Goal: Task Accomplishment & Management: Manage account settings

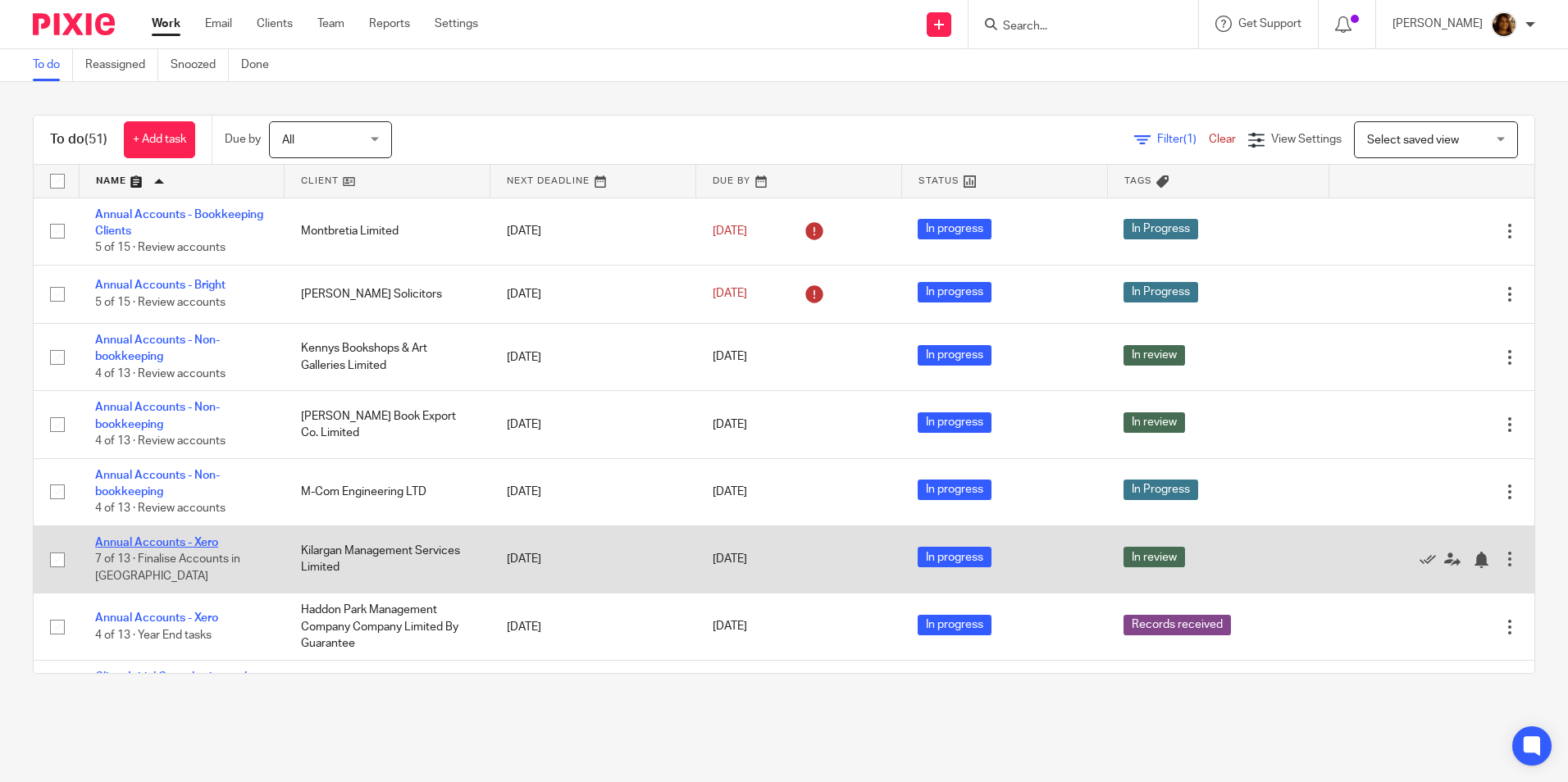
click at [199, 539] on link "Annual Accounts - Xero" at bounding box center [157, 542] width 123 height 11
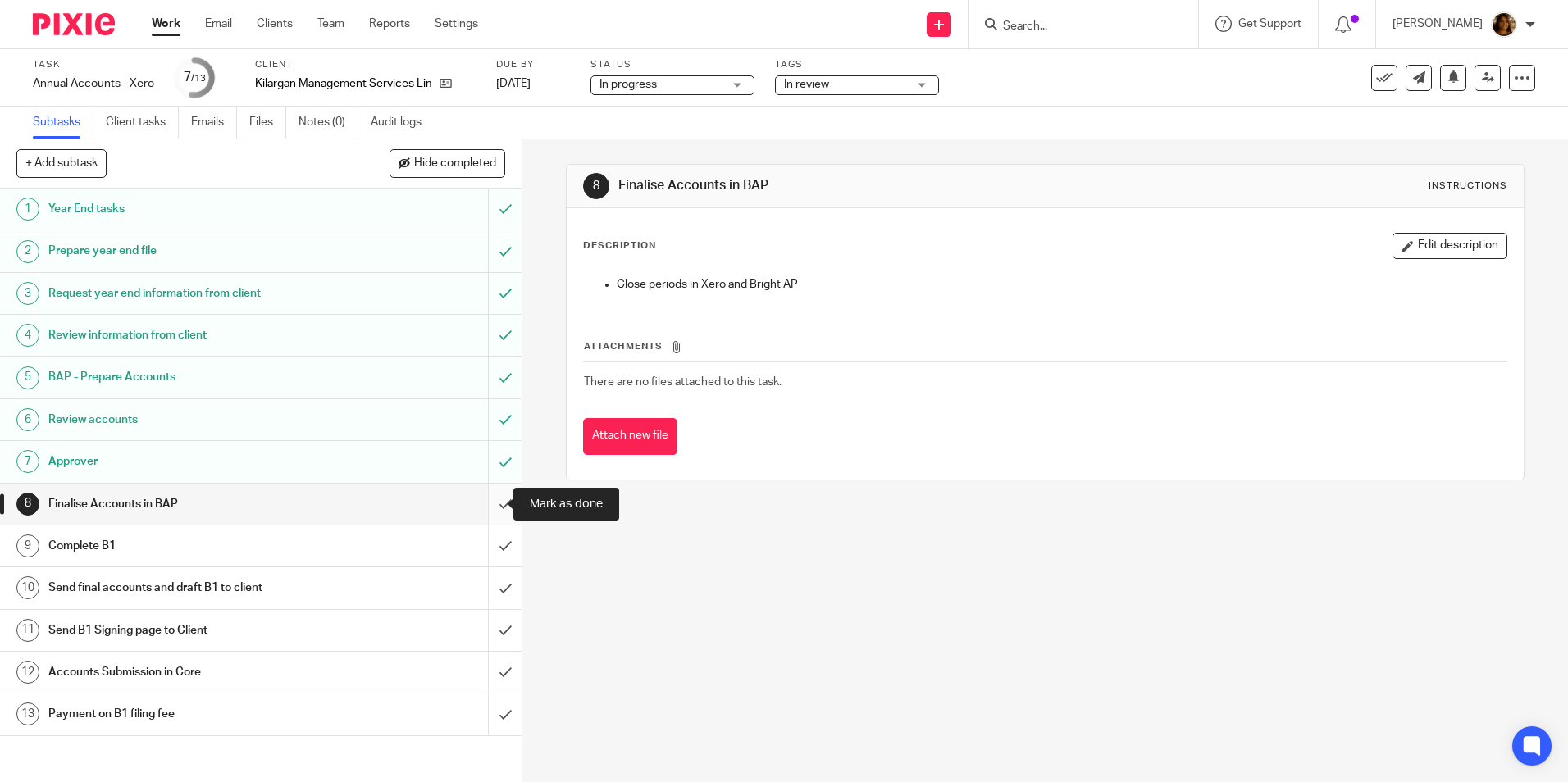
click at [485, 506] on input "submit" at bounding box center [260, 504] width 522 height 41
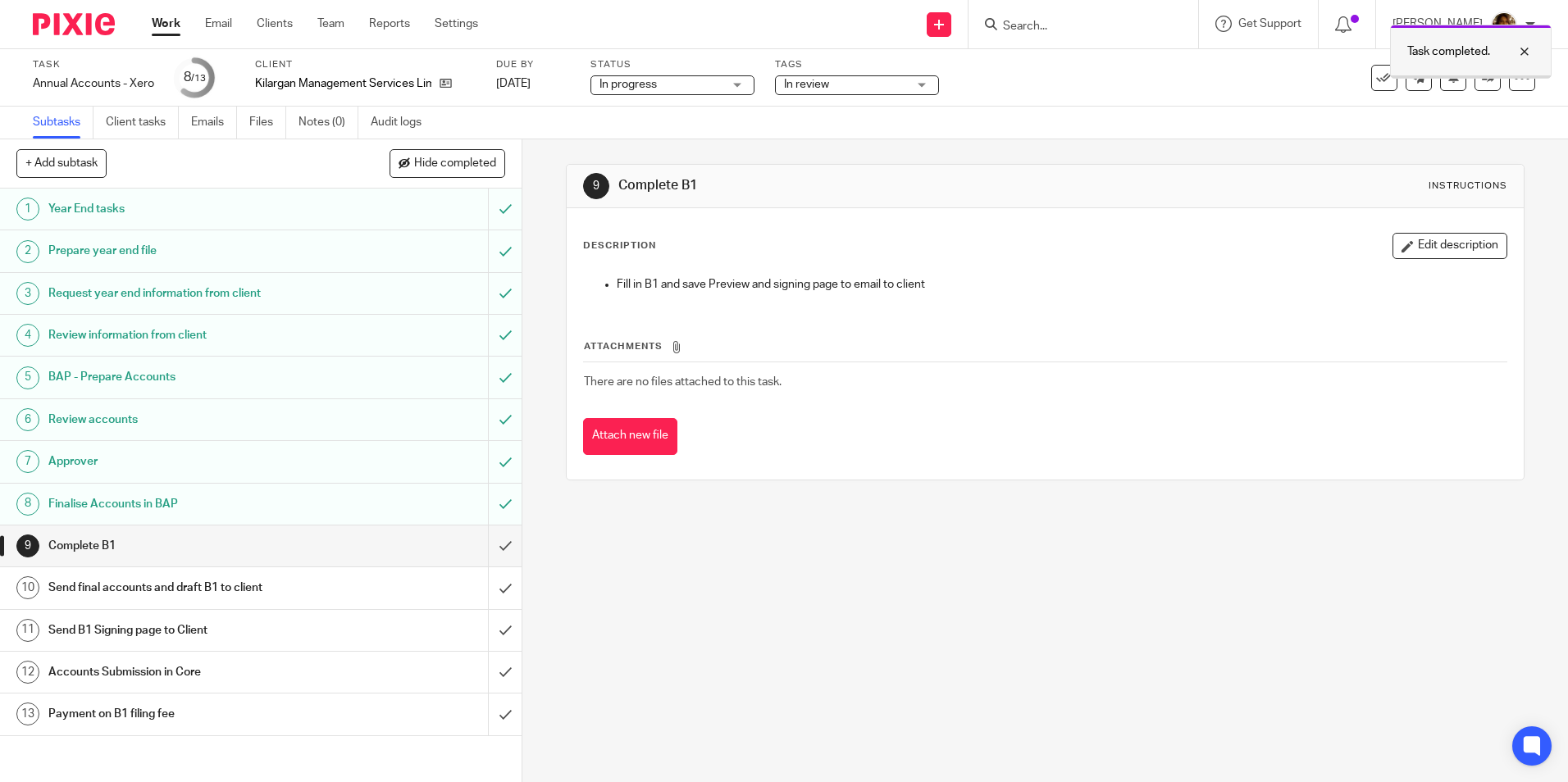
click at [1527, 52] on div at bounding box center [1512, 52] width 44 height 19
click at [1482, 79] on icon at bounding box center [1488, 77] width 12 height 12
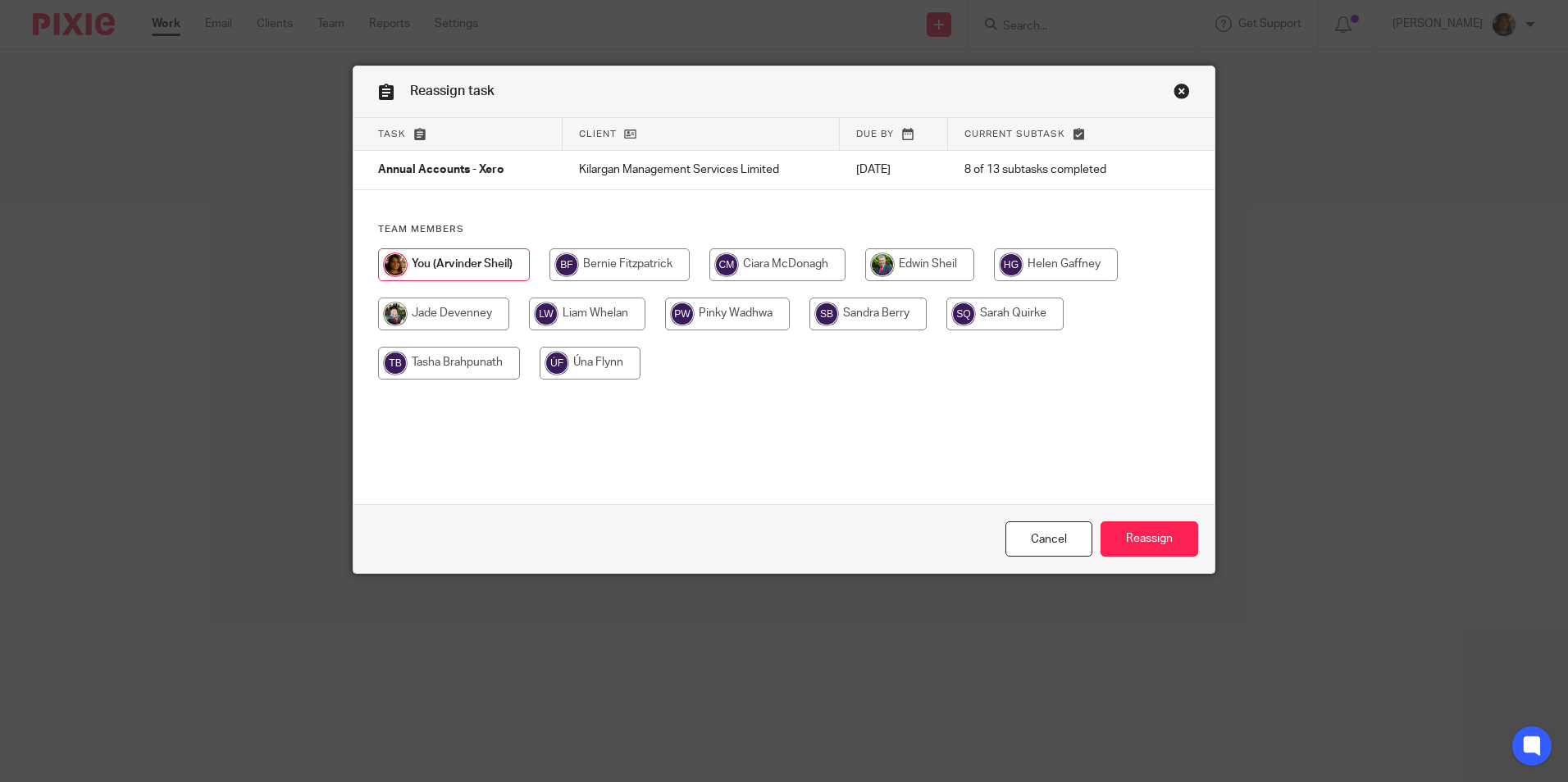
click at [1002, 319] on input "radio" at bounding box center [1005, 313] width 117 height 33
radio input "true"
click at [1139, 527] on input "Reassign" at bounding box center [1149, 539] width 98 height 35
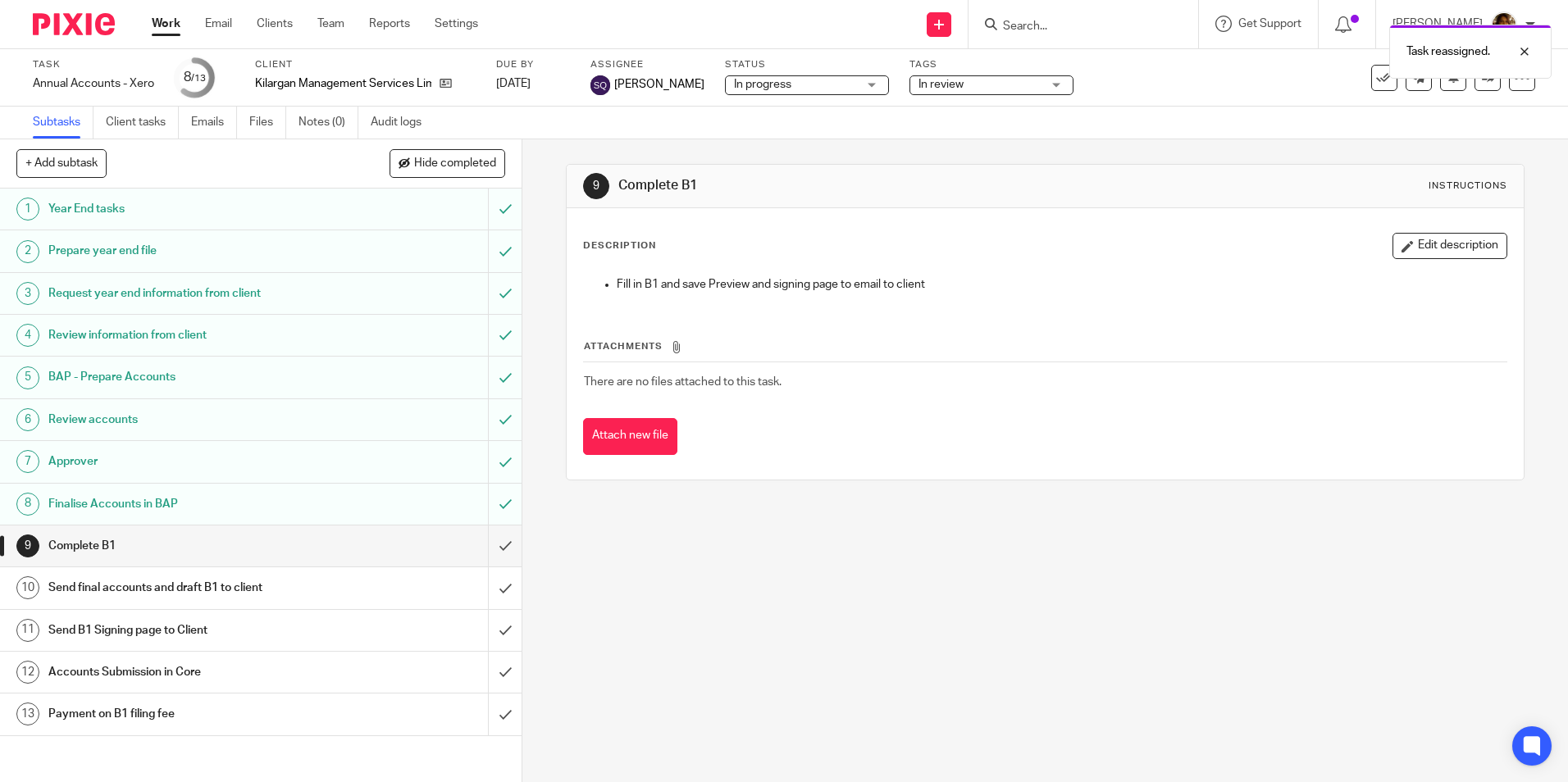
click at [164, 29] on link "Work" at bounding box center [165, 24] width 29 height 17
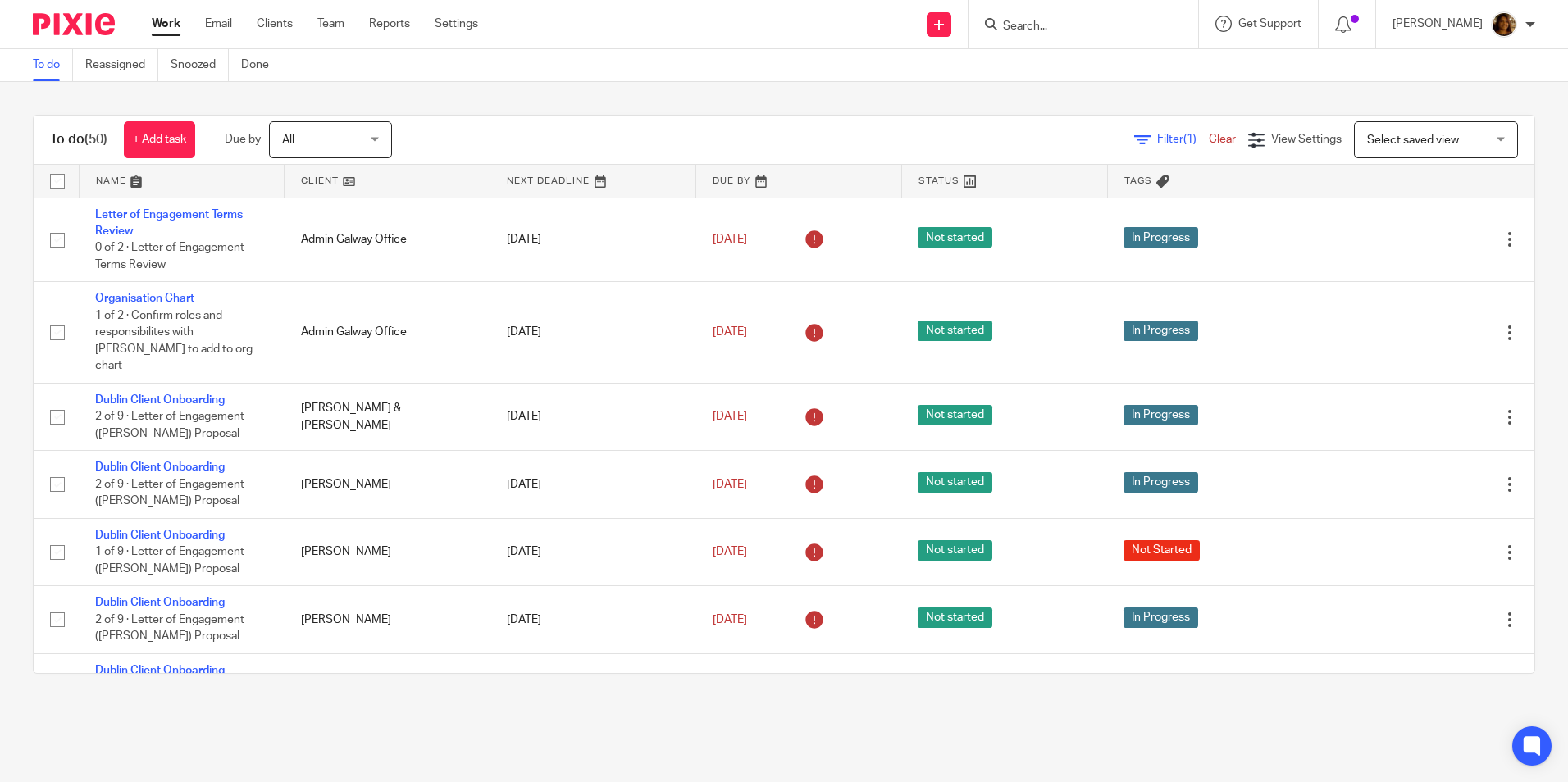
click at [323, 175] on link at bounding box center [386, 180] width 205 height 33
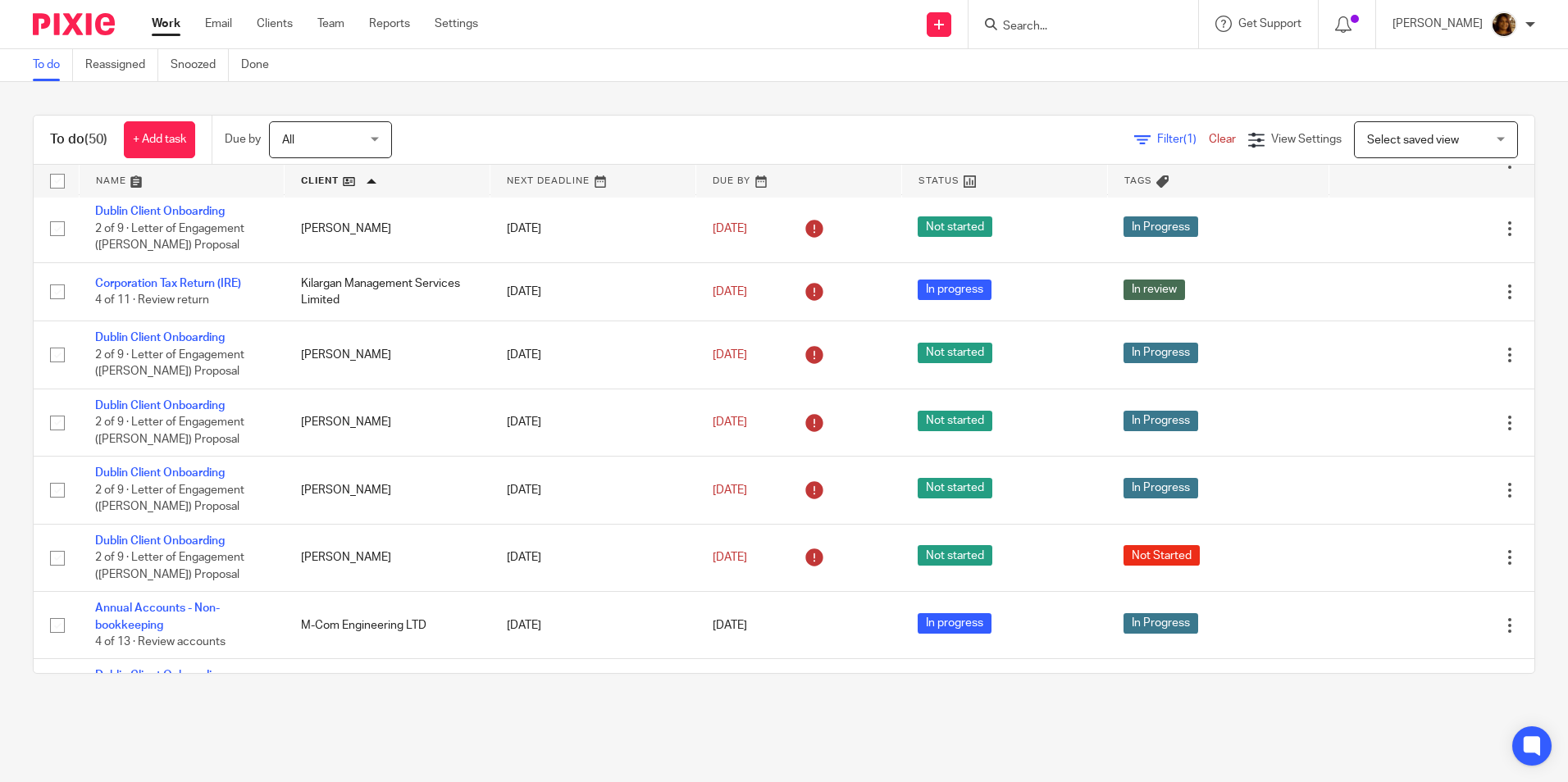
scroll to position [1803, 0]
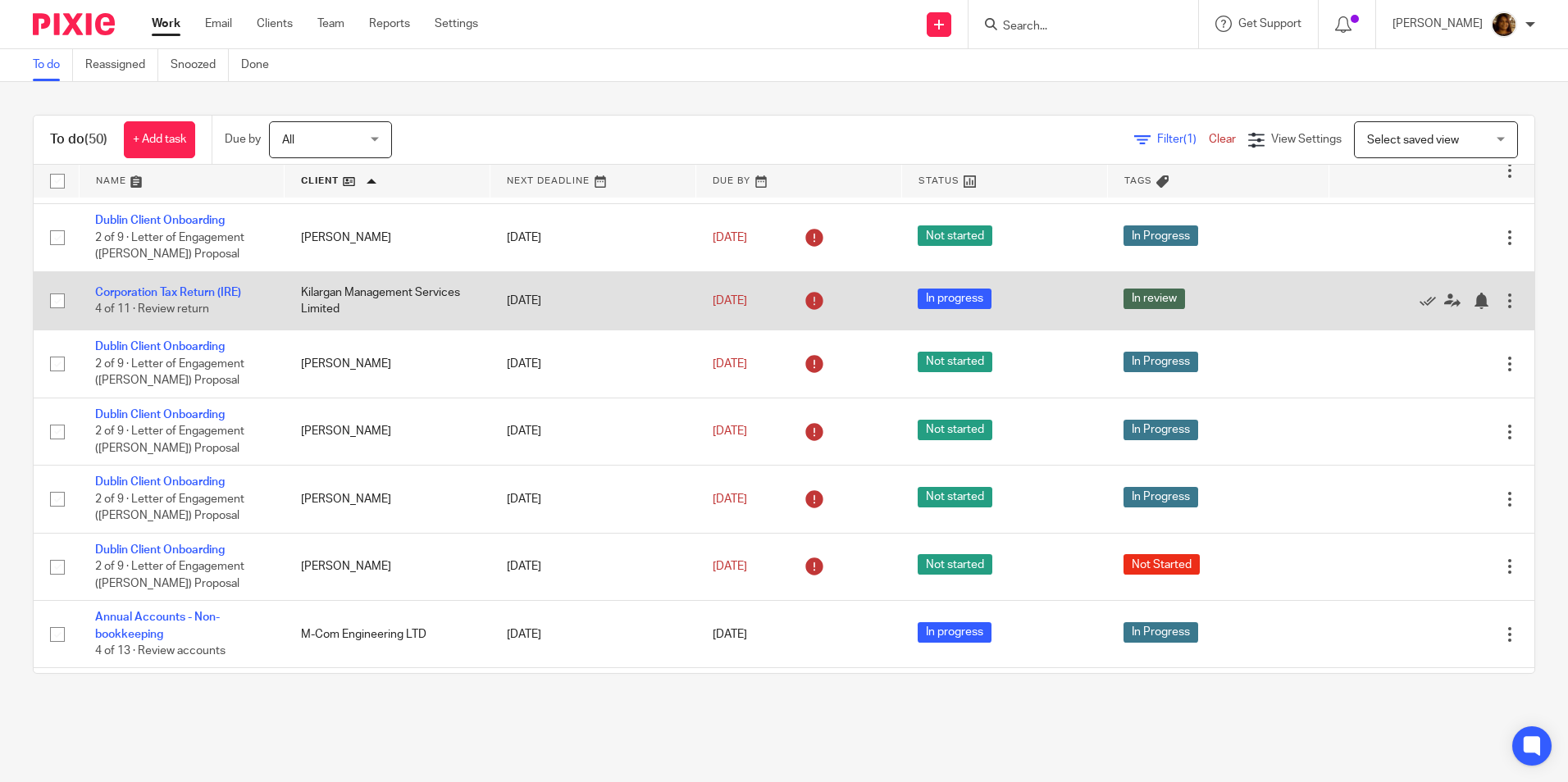
click at [175, 285] on td "Corporation Tax Return (IRE) 4 of 11 · Review return" at bounding box center [181, 300] width 206 height 58
click at [174, 287] on link "Corporation Tax Return (IRE)" at bounding box center [168, 292] width 146 height 11
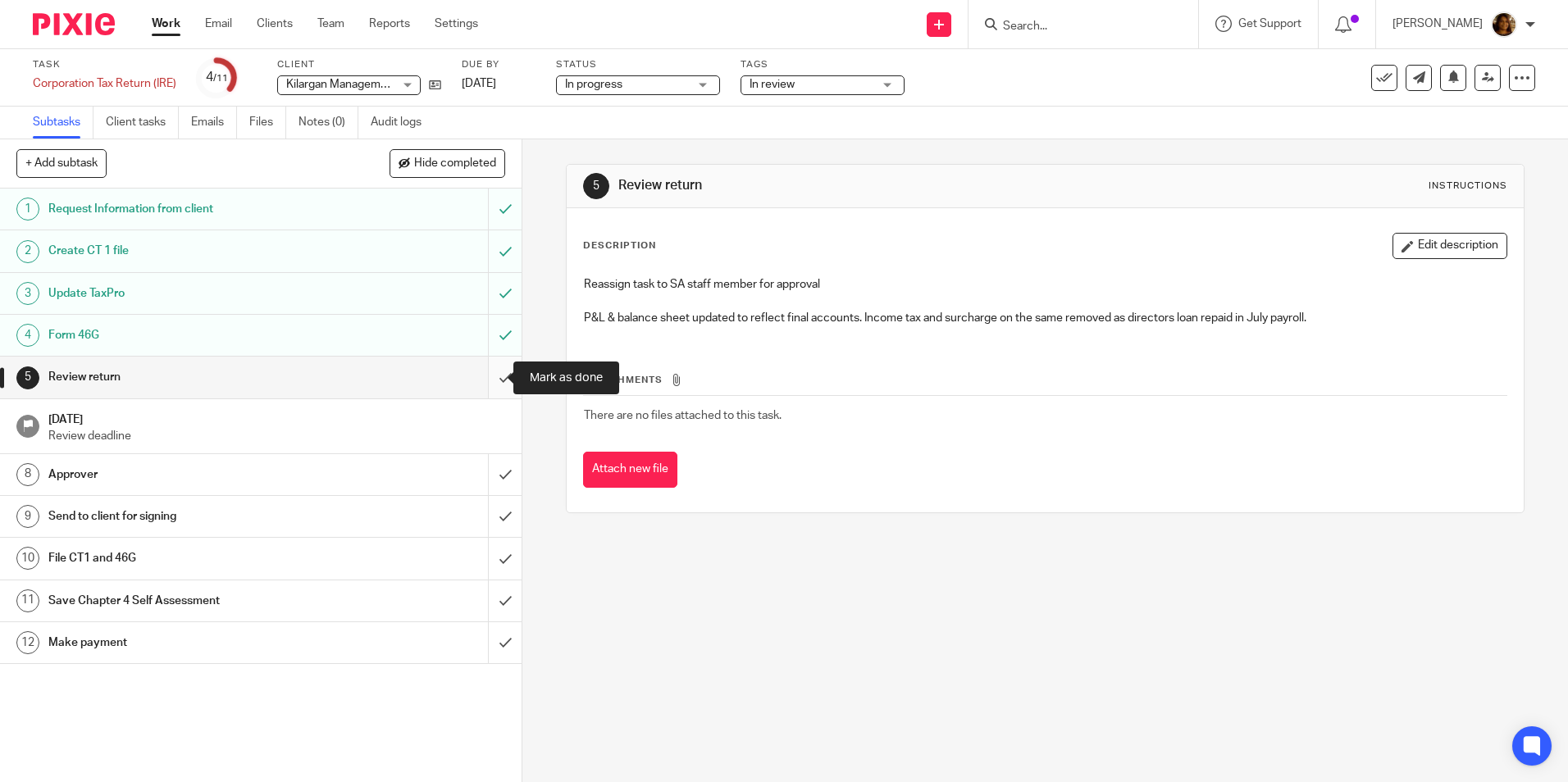
click at [487, 380] on input "submit" at bounding box center [260, 376] width 522 height 41
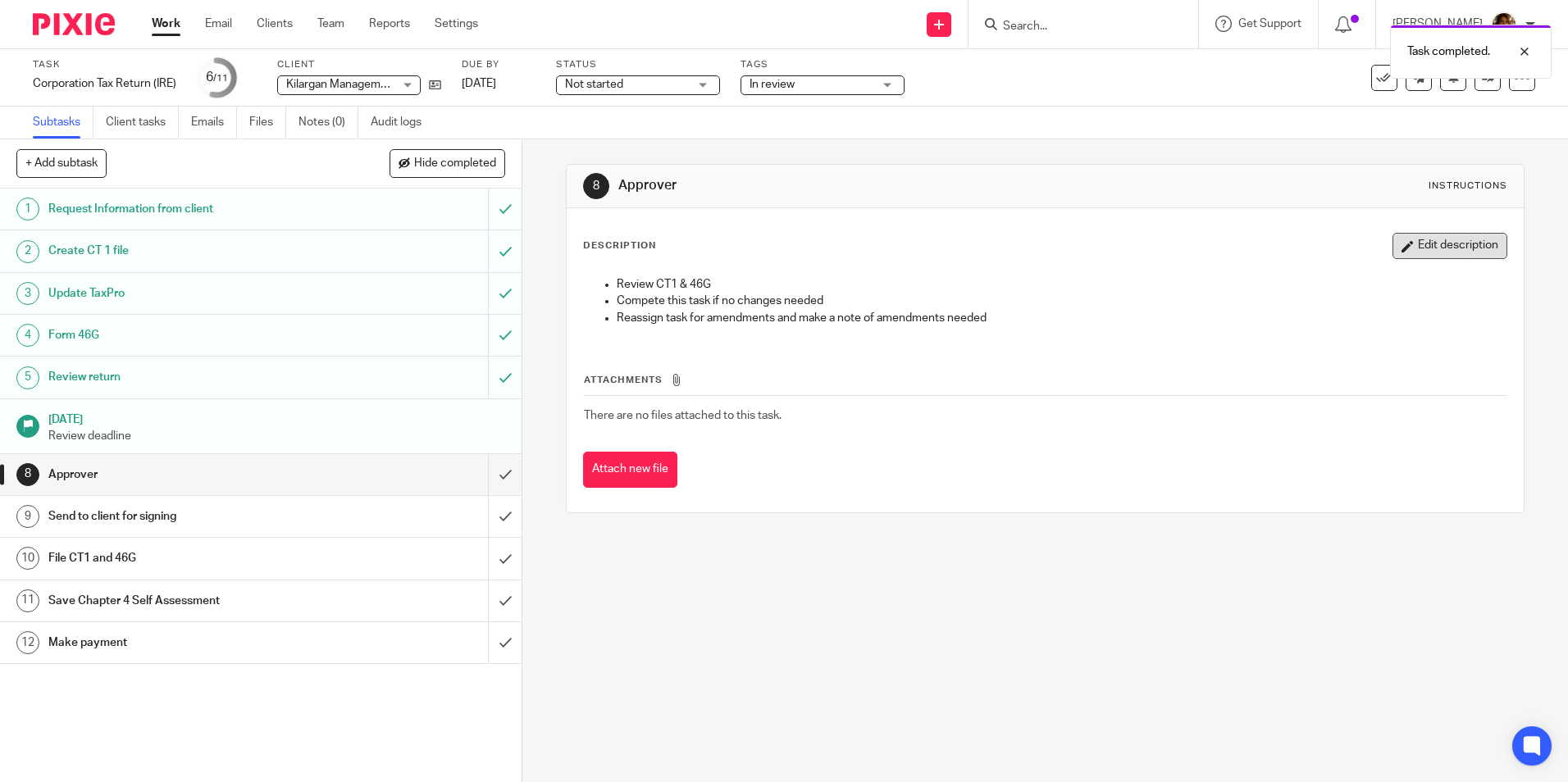
click at [1429, 254] on button "Edit description" at bounding box center [1450, 246] width 114 height 26
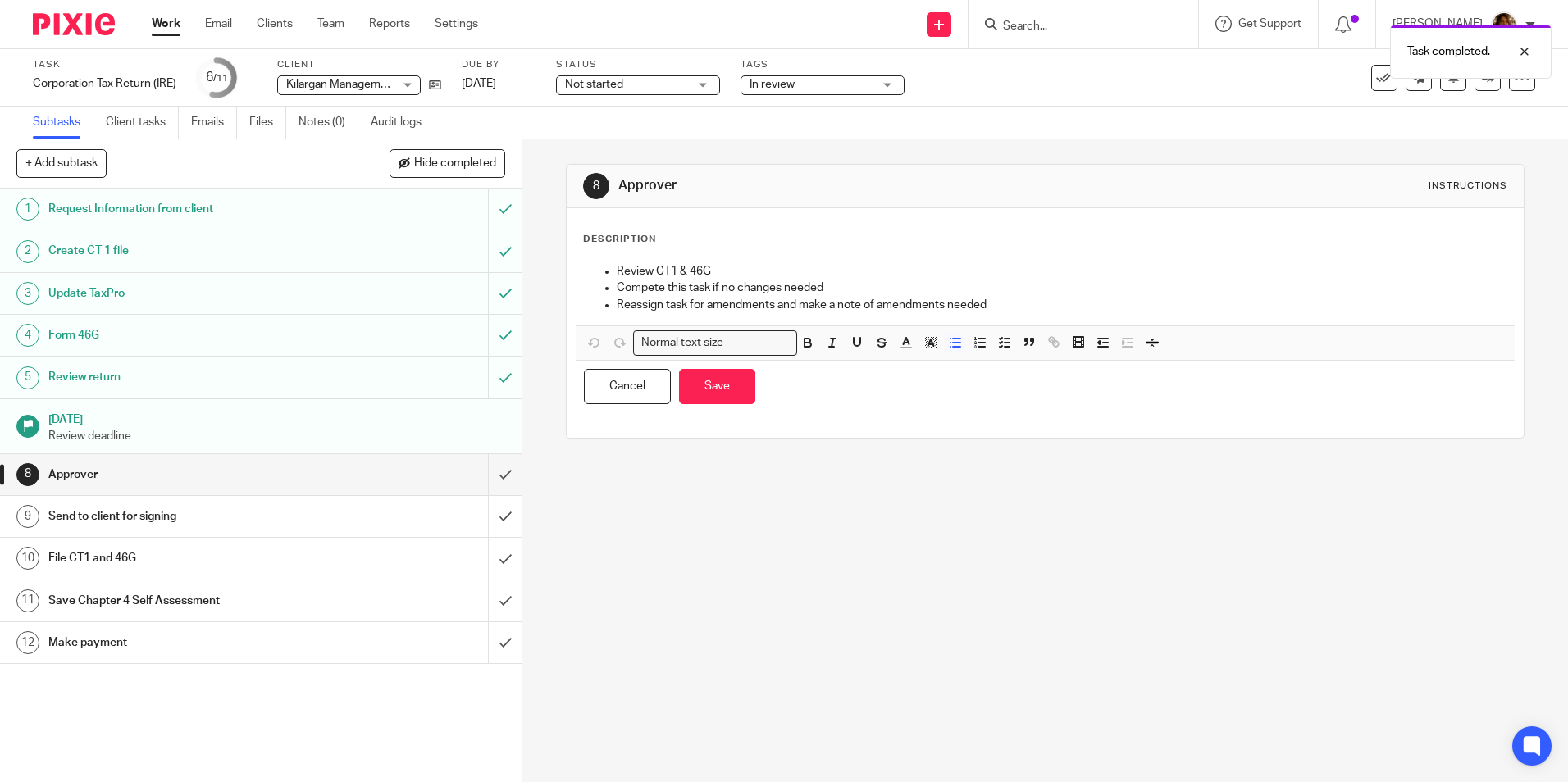
click at [1025, 297] on p "Reassign task for amendments and make a note of amendments needed" at bounding box center [1061, 304] width 889 height 17
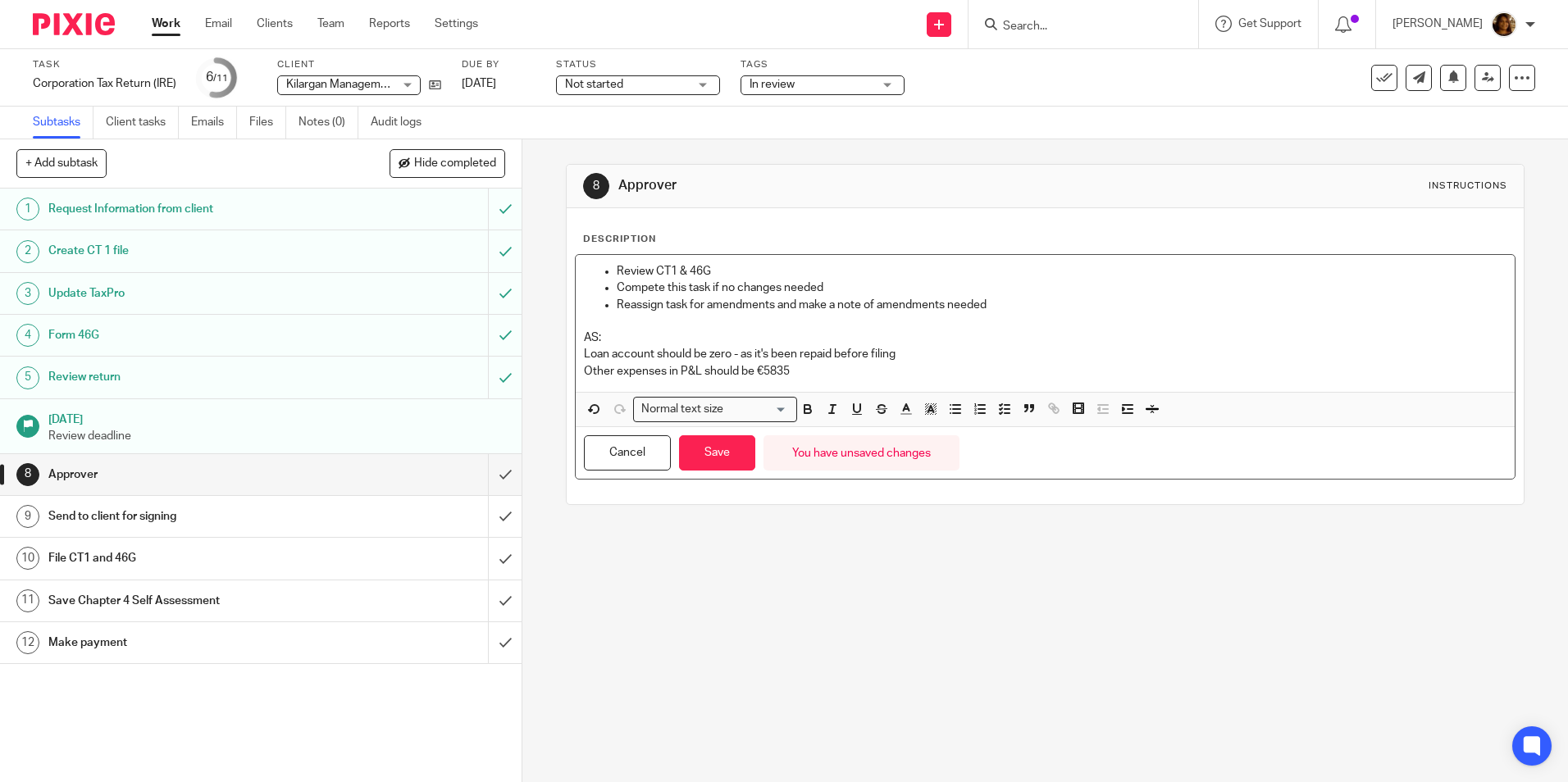
click at [729, 355] on p "Loan account should be zero - as it's been repaid before filing" at bounding box center [1045, 354] width 922 height 17
drag, startPoint x: 792, startPoint y: 373, endPoint x: 904, endPoint y: 393, distance: 113.8
click at [792, 373] on p "Other expenses in P&L should be €5835" at bounding box center [1045, 371] width 922 height 17
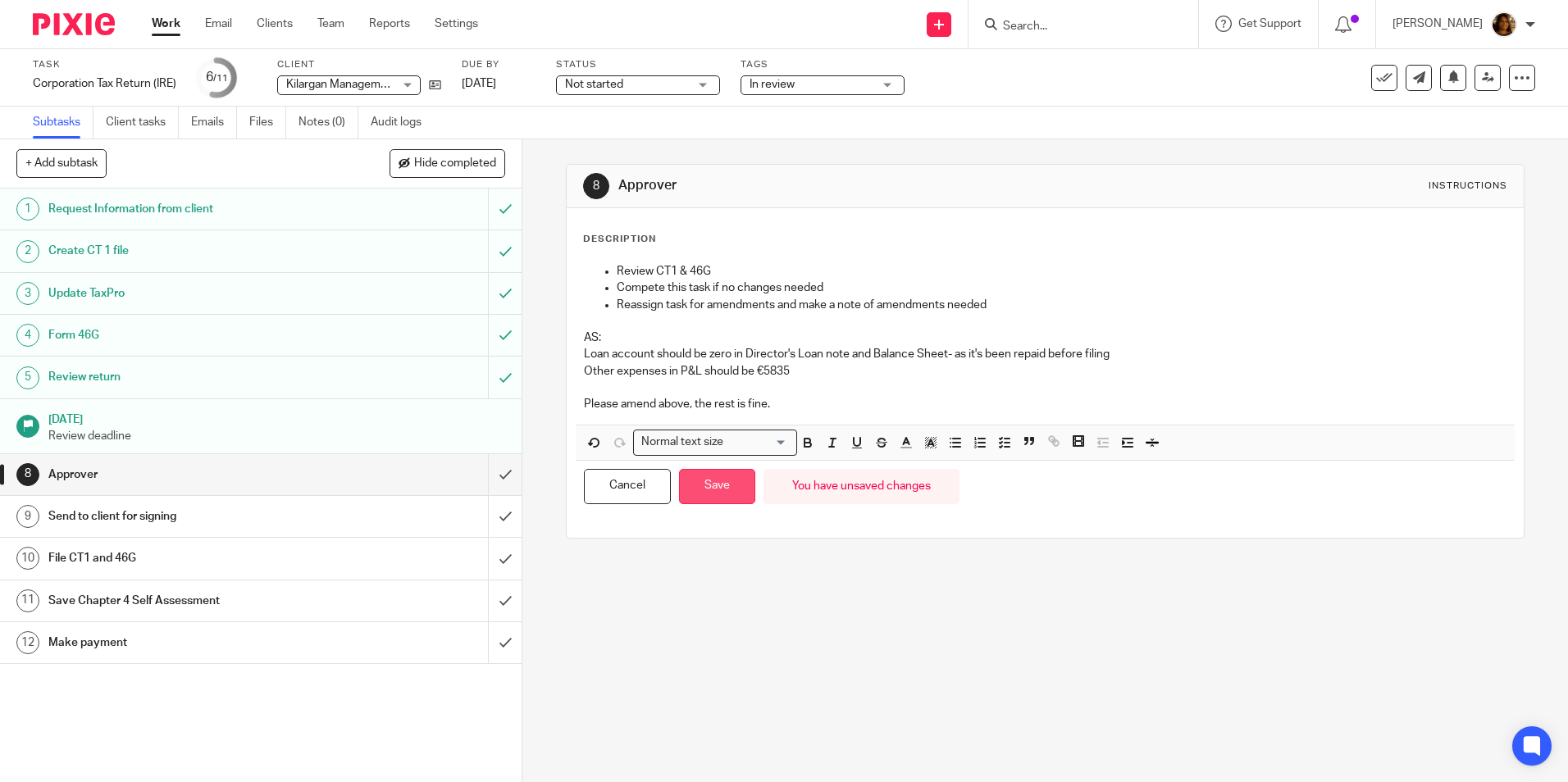
click at [705, 483] on button "Save" at bounding box center [717, 486] width 77 height 35
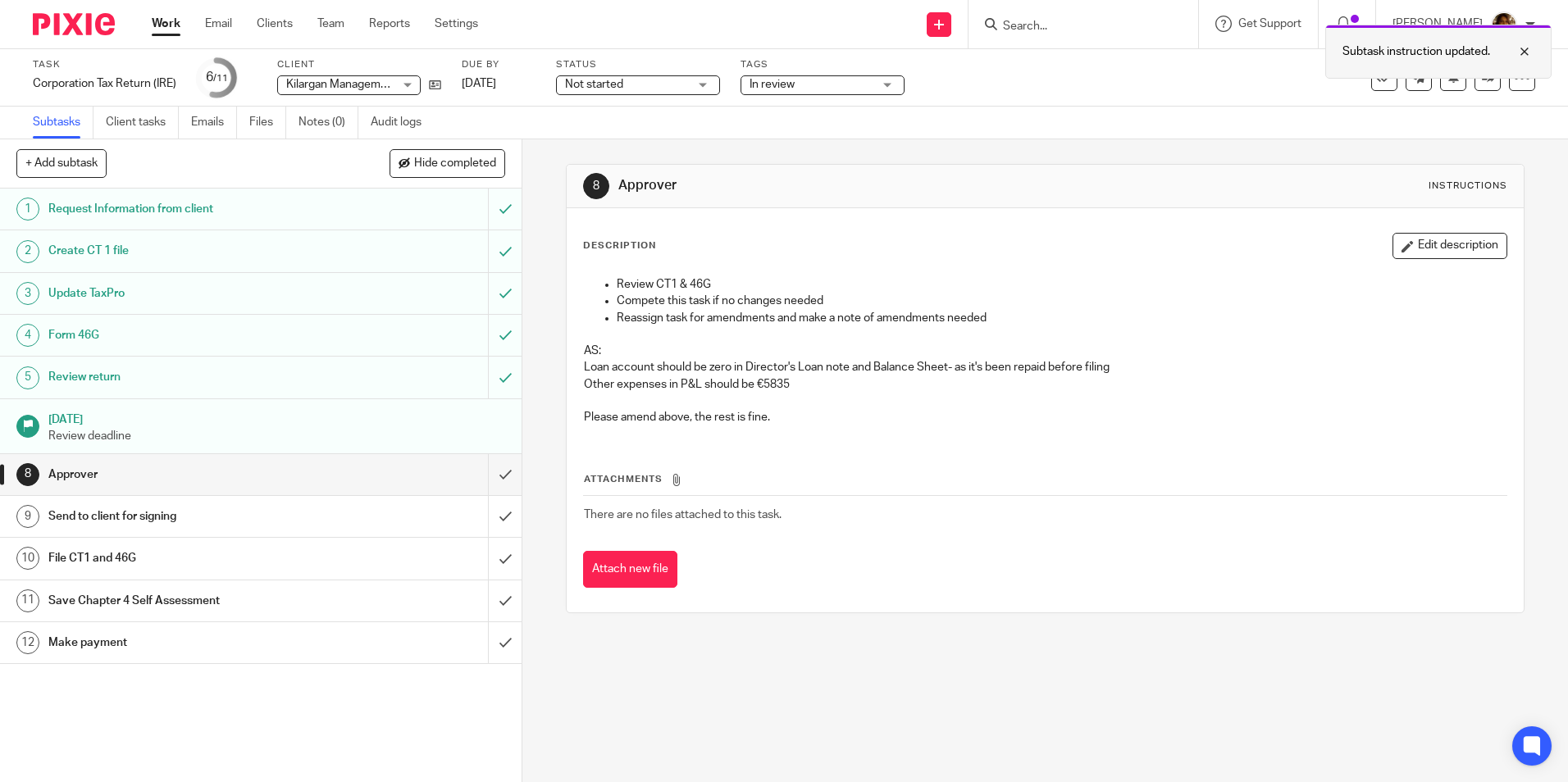
click at [1524, 49] on div at bounding box center [1512, 52] width 44 height 19
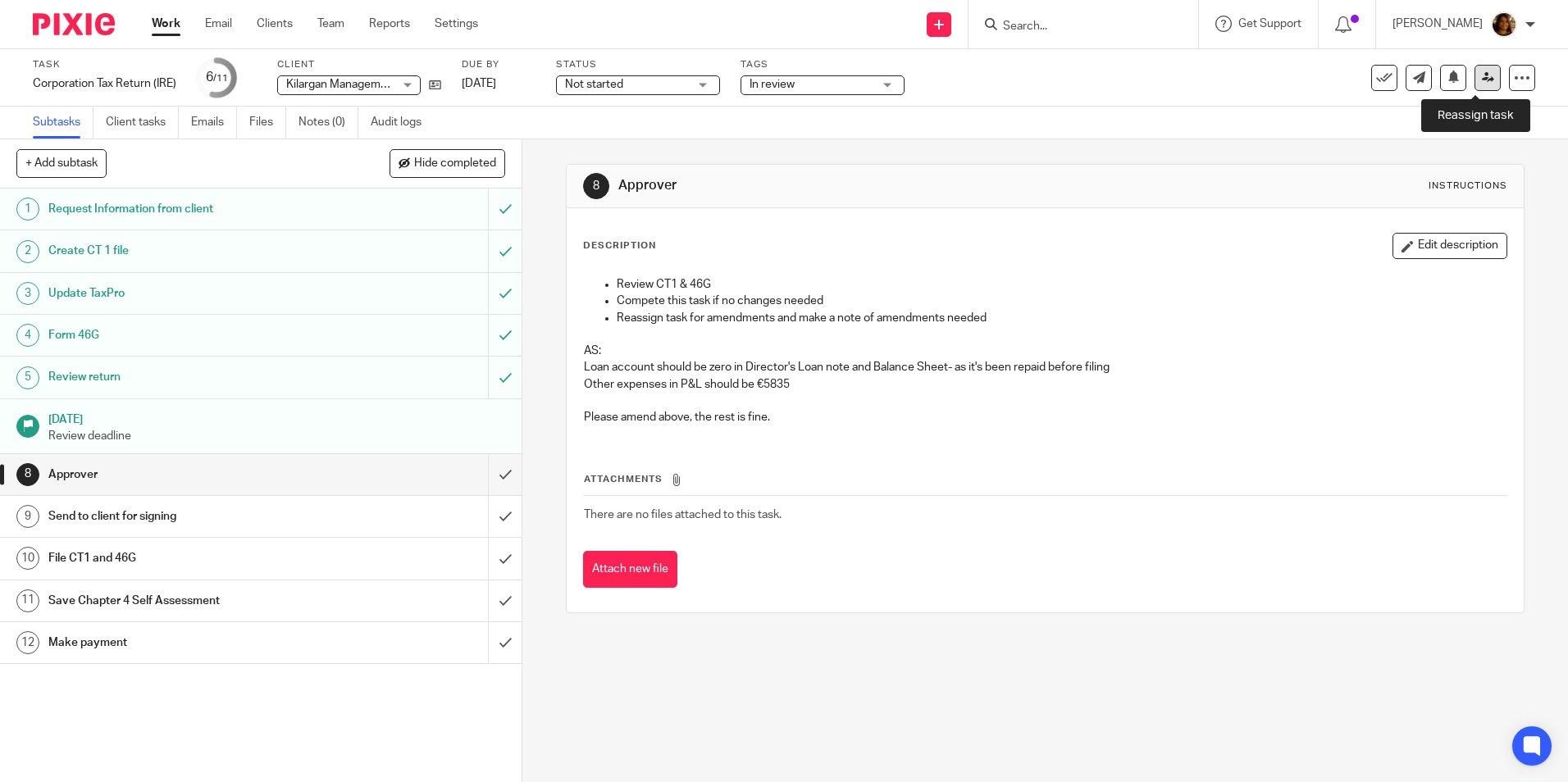
click at [1482, 74] on icon at bounding box center [1488, 77] width 12 height 12
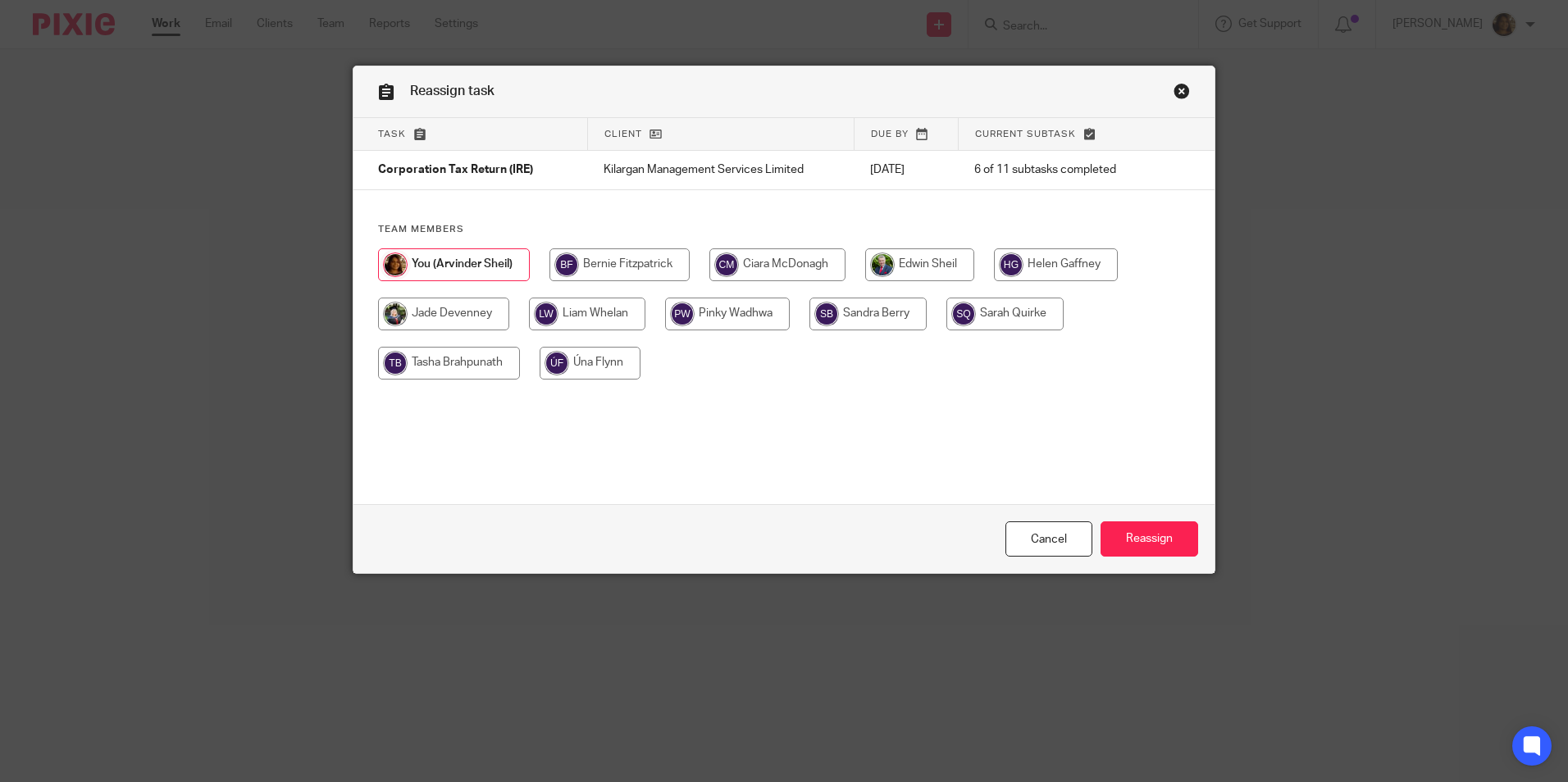
click at [460, 320] on input "radio" at bounding box center [443, 313] width 131 height 33
radio input "true"
click at [1124, 542] on input "Reassign" at bounding box center [1149, 539] width 98 height 35
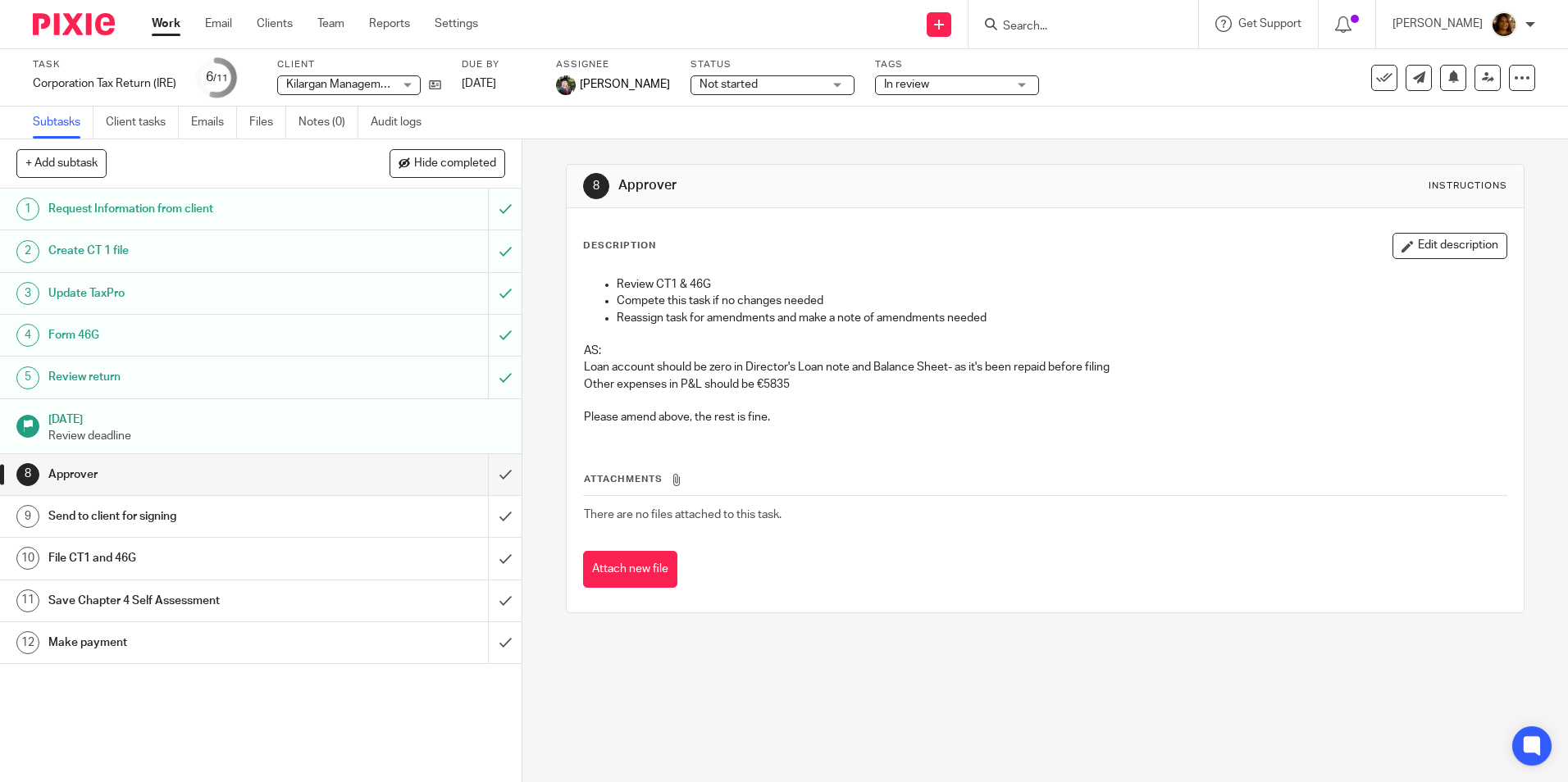
click at [270, 375] on h1 "Review return" at bounding box center [189, 377] width 282 height 25
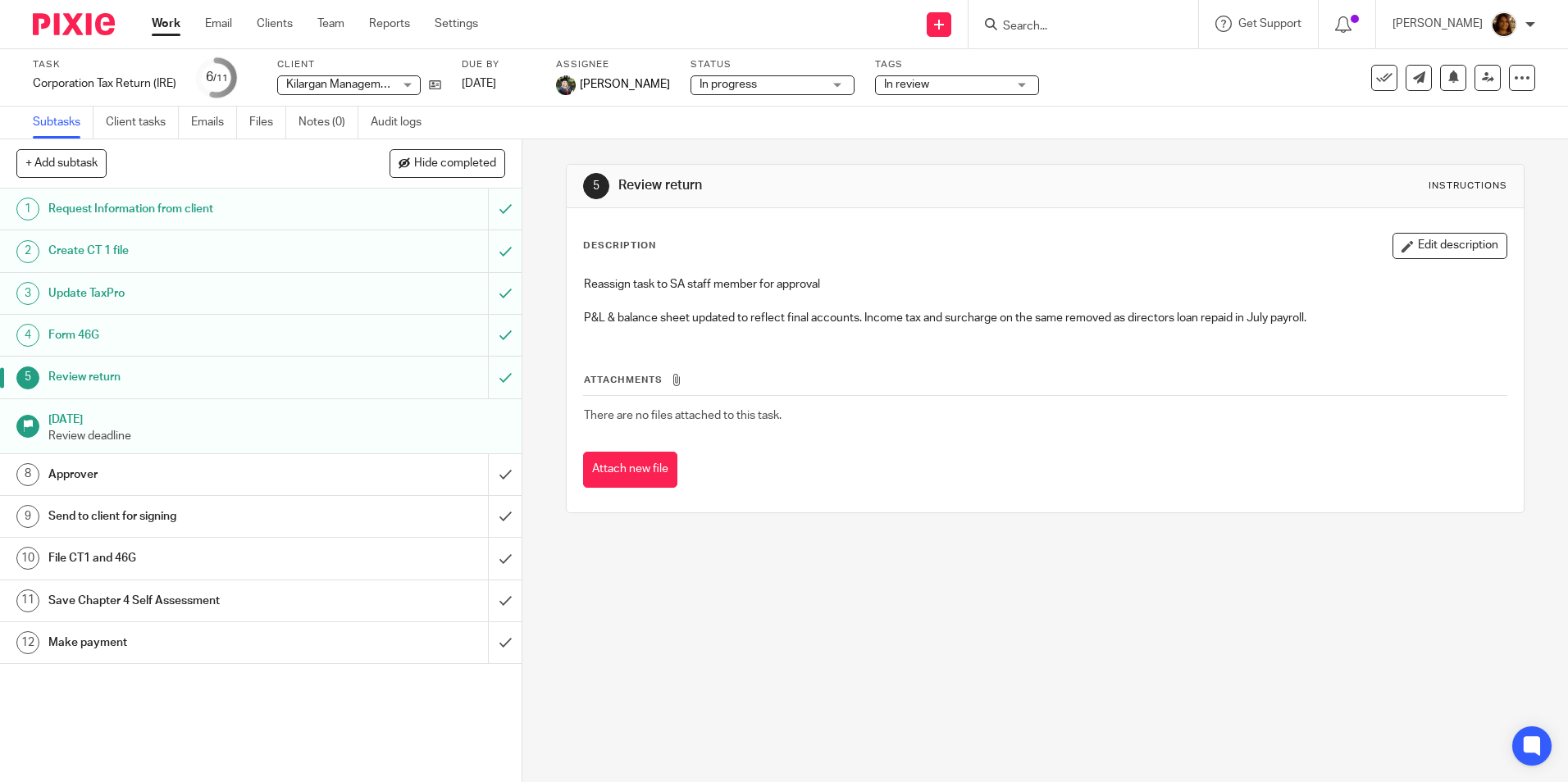
click at [171, 26] on link "Work" at bounding box center [165, 24] width 29 height 17
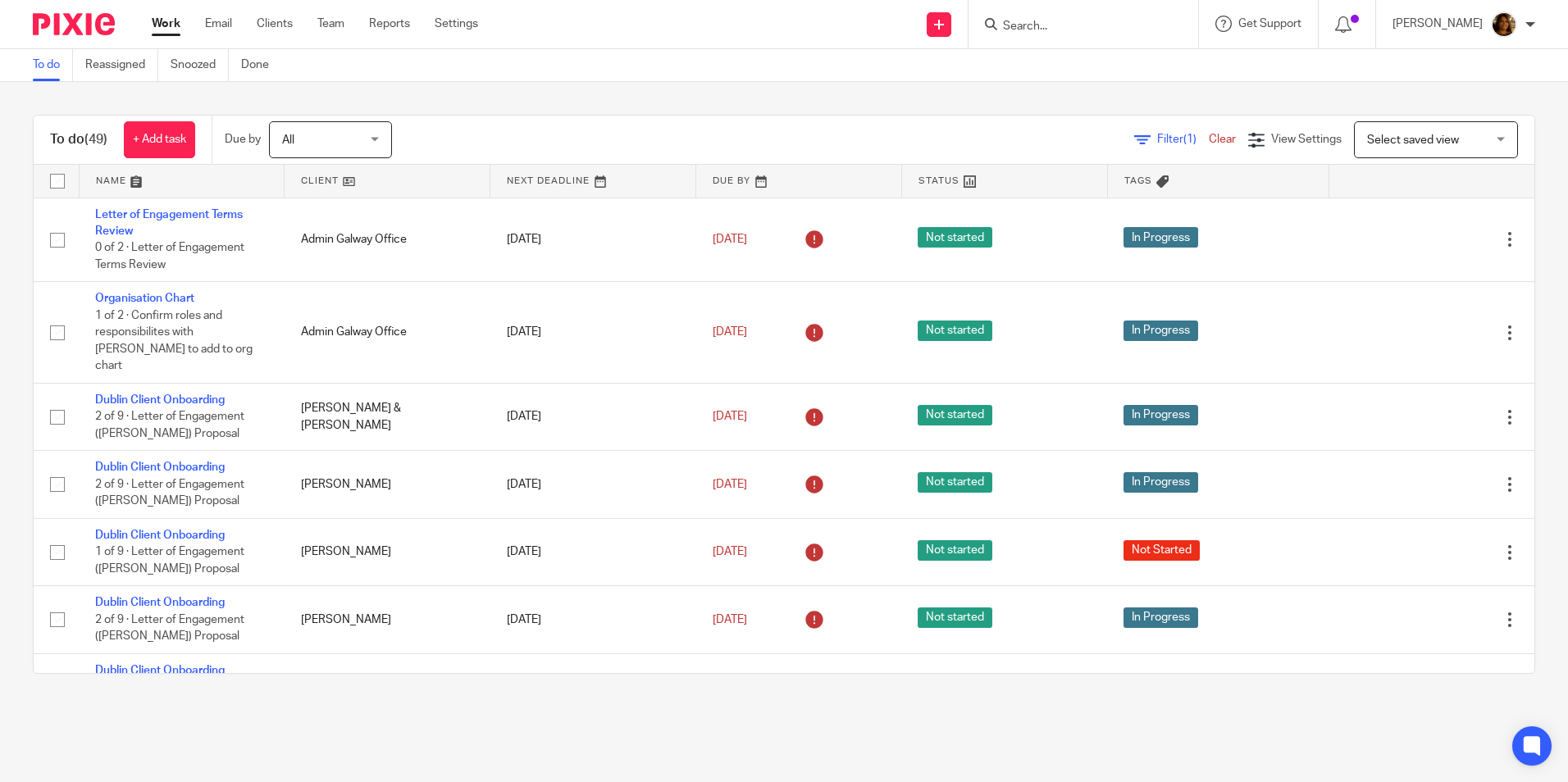
click at [323, 180] on link at bounding box center [386, 180] width 205 height 33
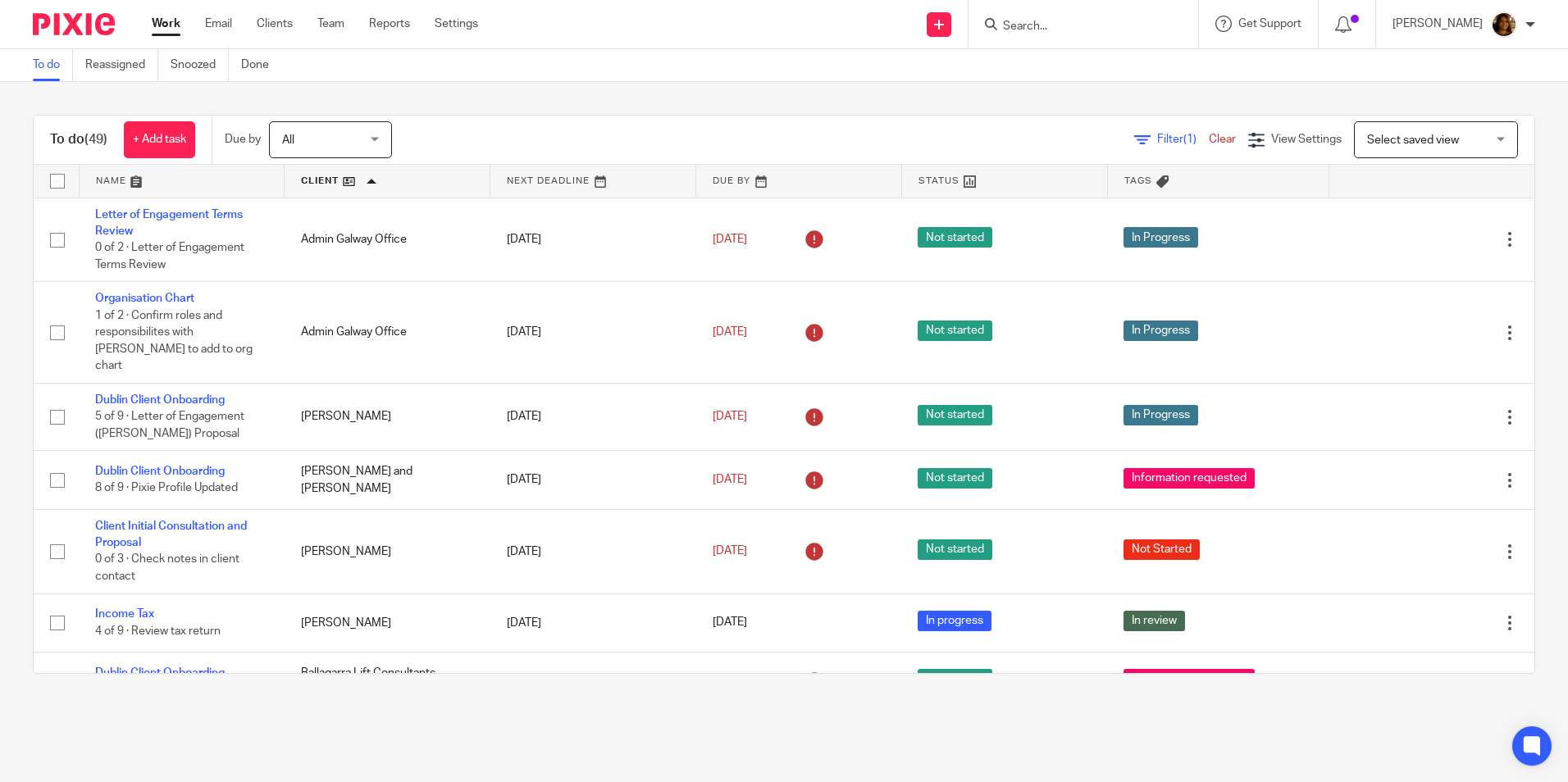
click at [331, 177] on link at bounding box center [386, 180] width 205 height 33
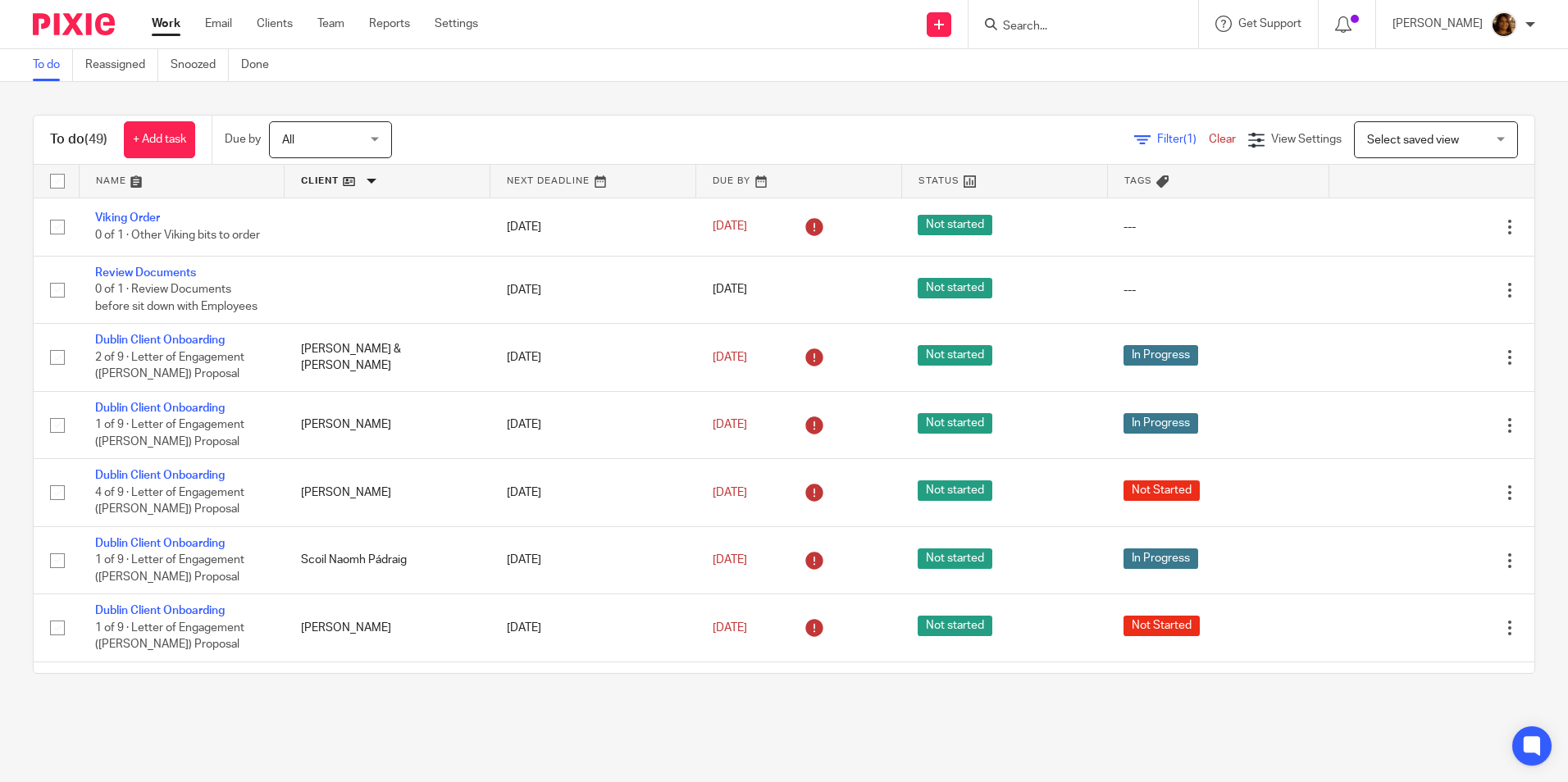
click at [347, 180] on link at bounding box center [386, 180] width 205 height 33
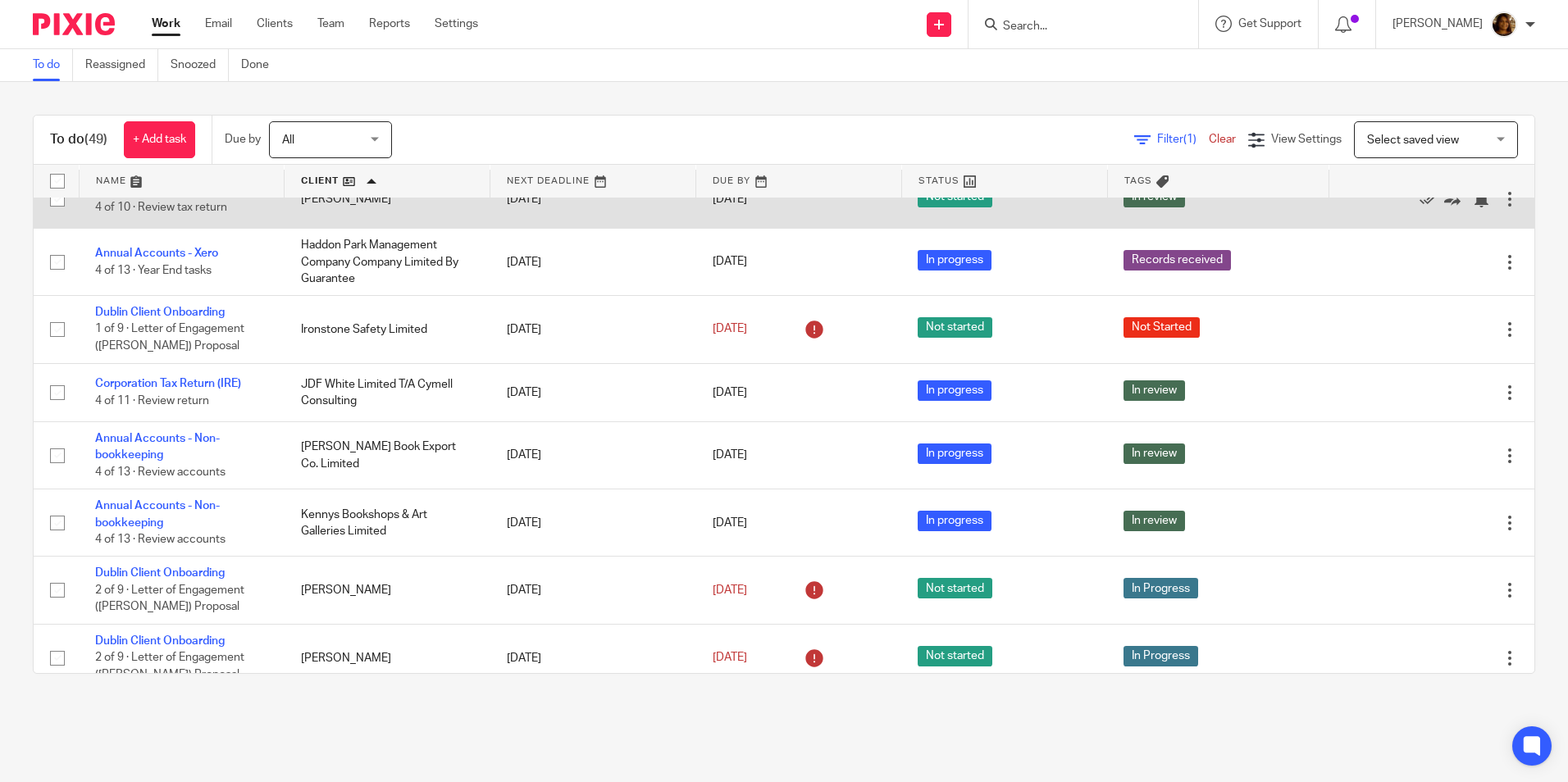
scroll to position [1558, 0]
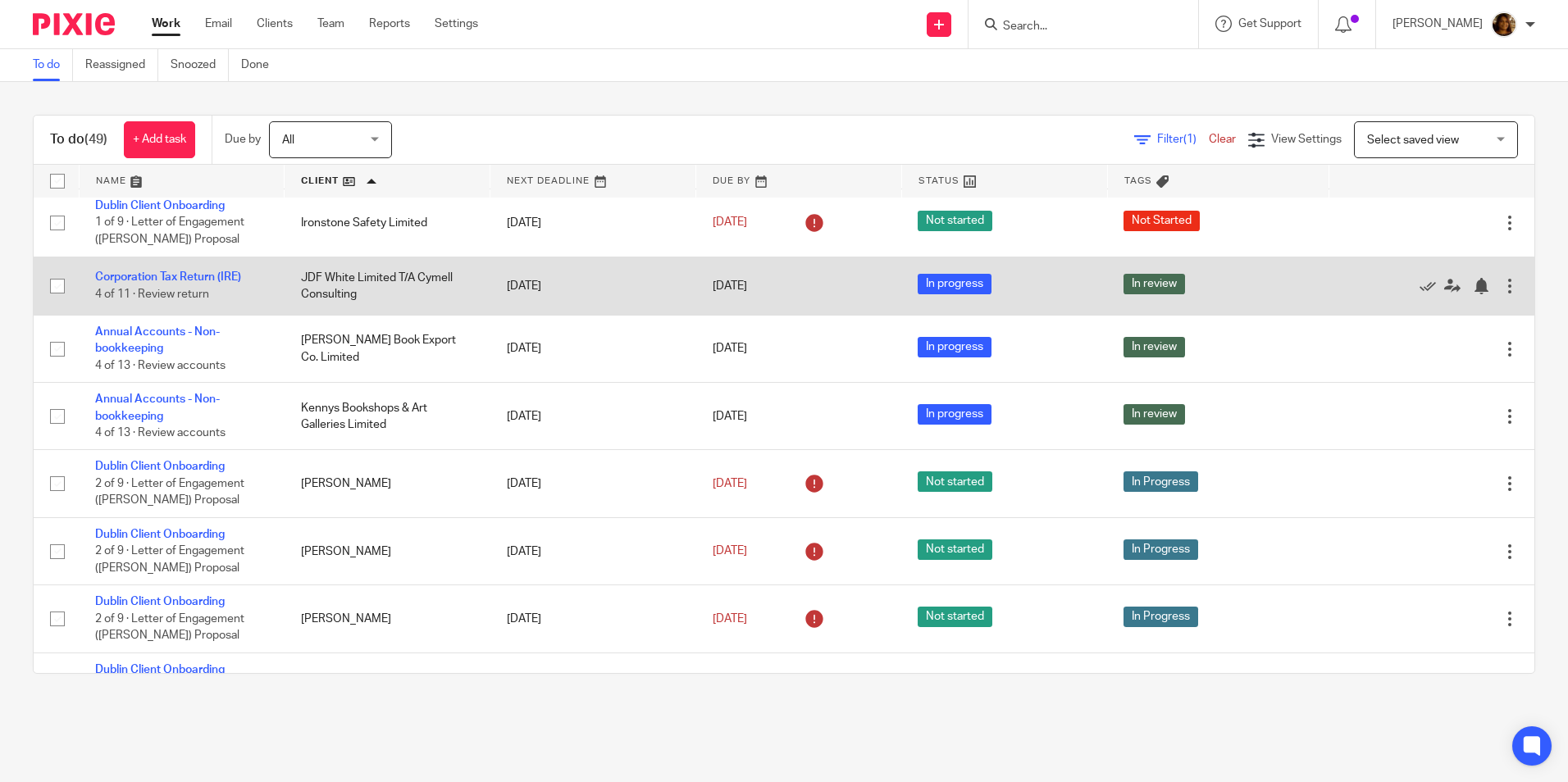
click at [392, 264] on td "JDF White Limited T/A Cymell Consulting" at bounding box center [387, 286] width 206 height 58
click at [205, 271] on link "Corporation Tax Return (IRE)" at bounding box center [168, 276] width 146 height 11
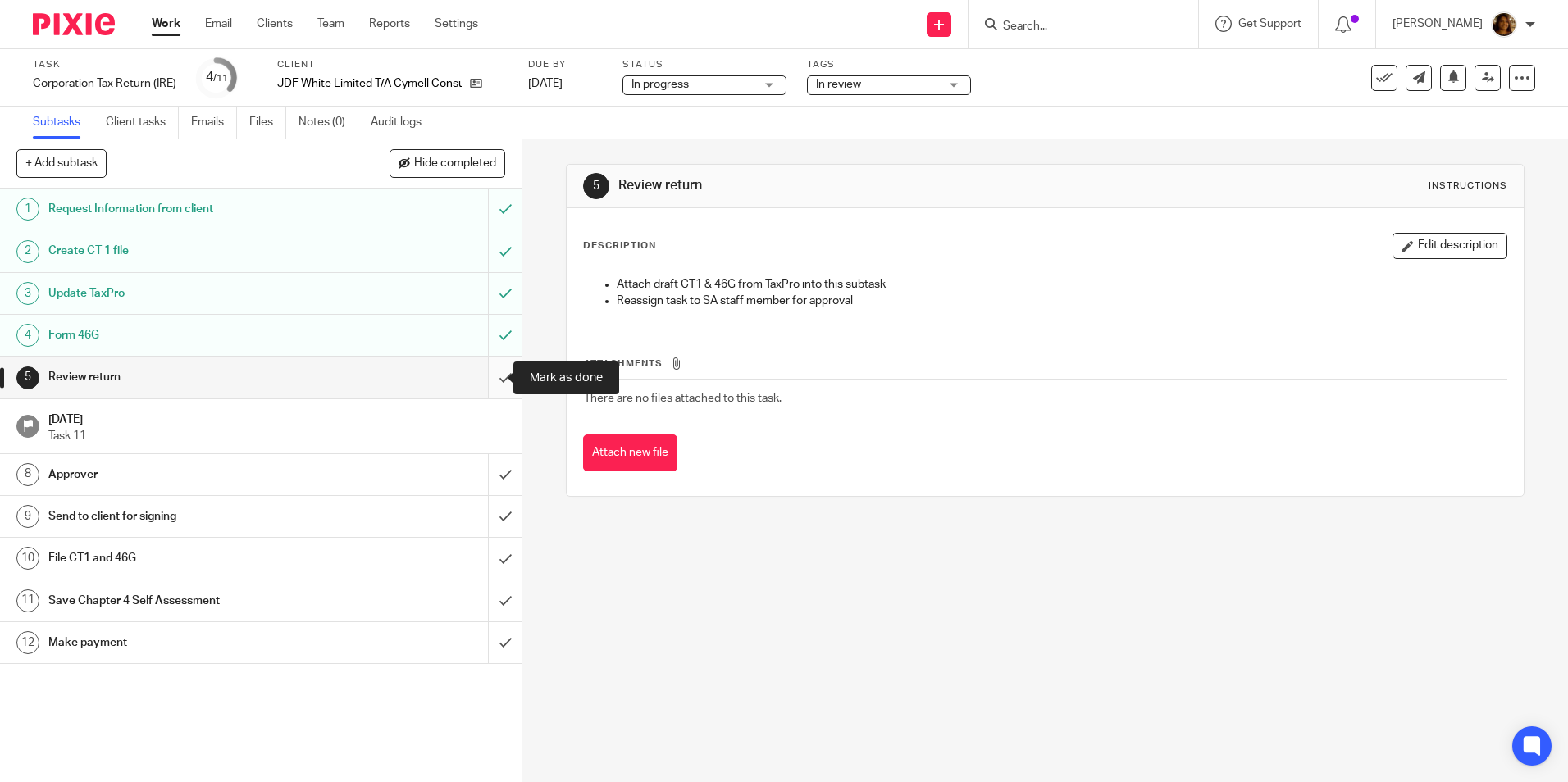
click at [486, 376] on input "submit" at bounding box center [260, 376] width 522 height 41
